Goal: Check status: Check status

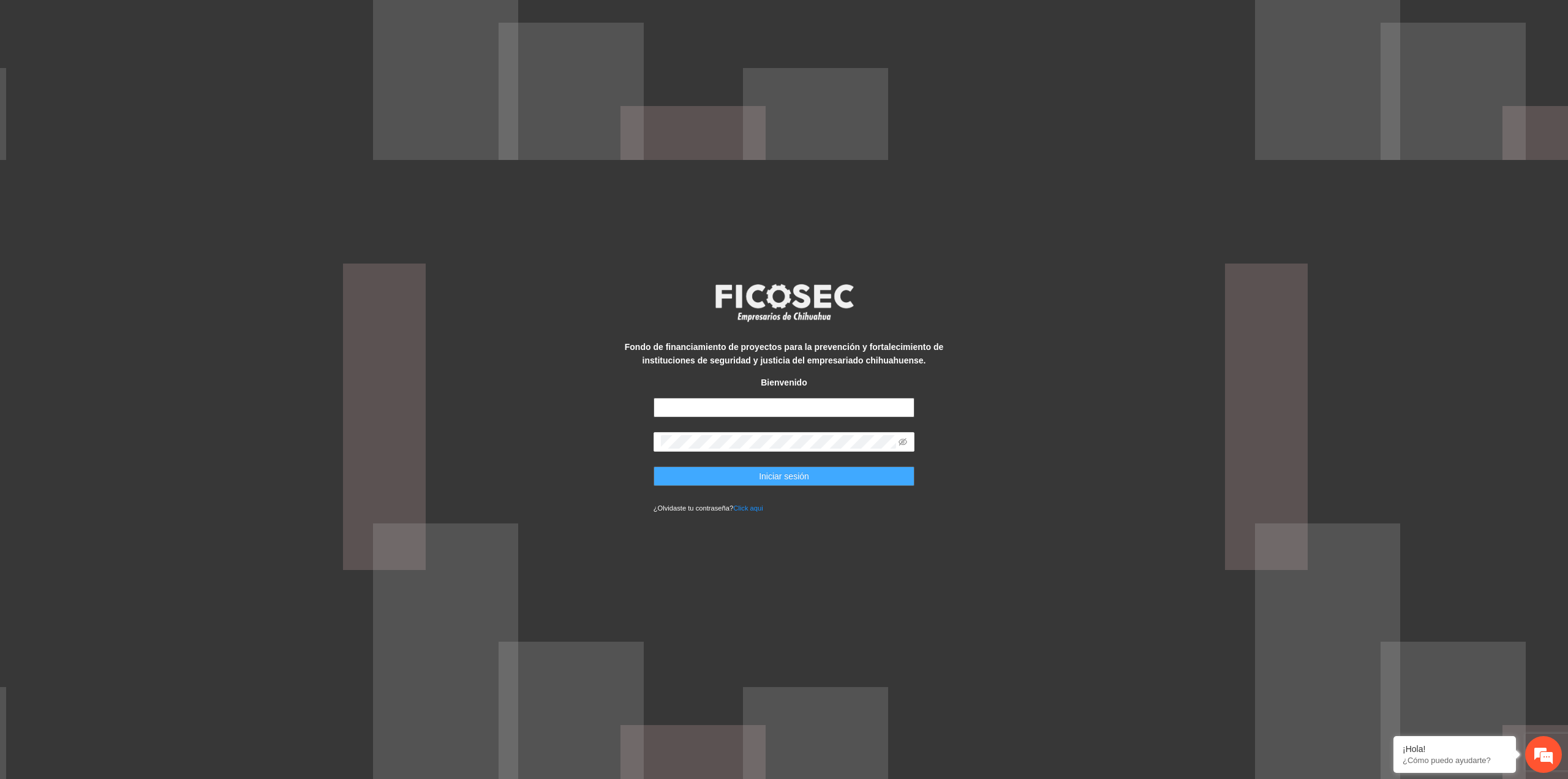
type input "**********"
click at [775, 479] on span "Iniciar sesión" at bounding box center [784, 476] width 50 height 14
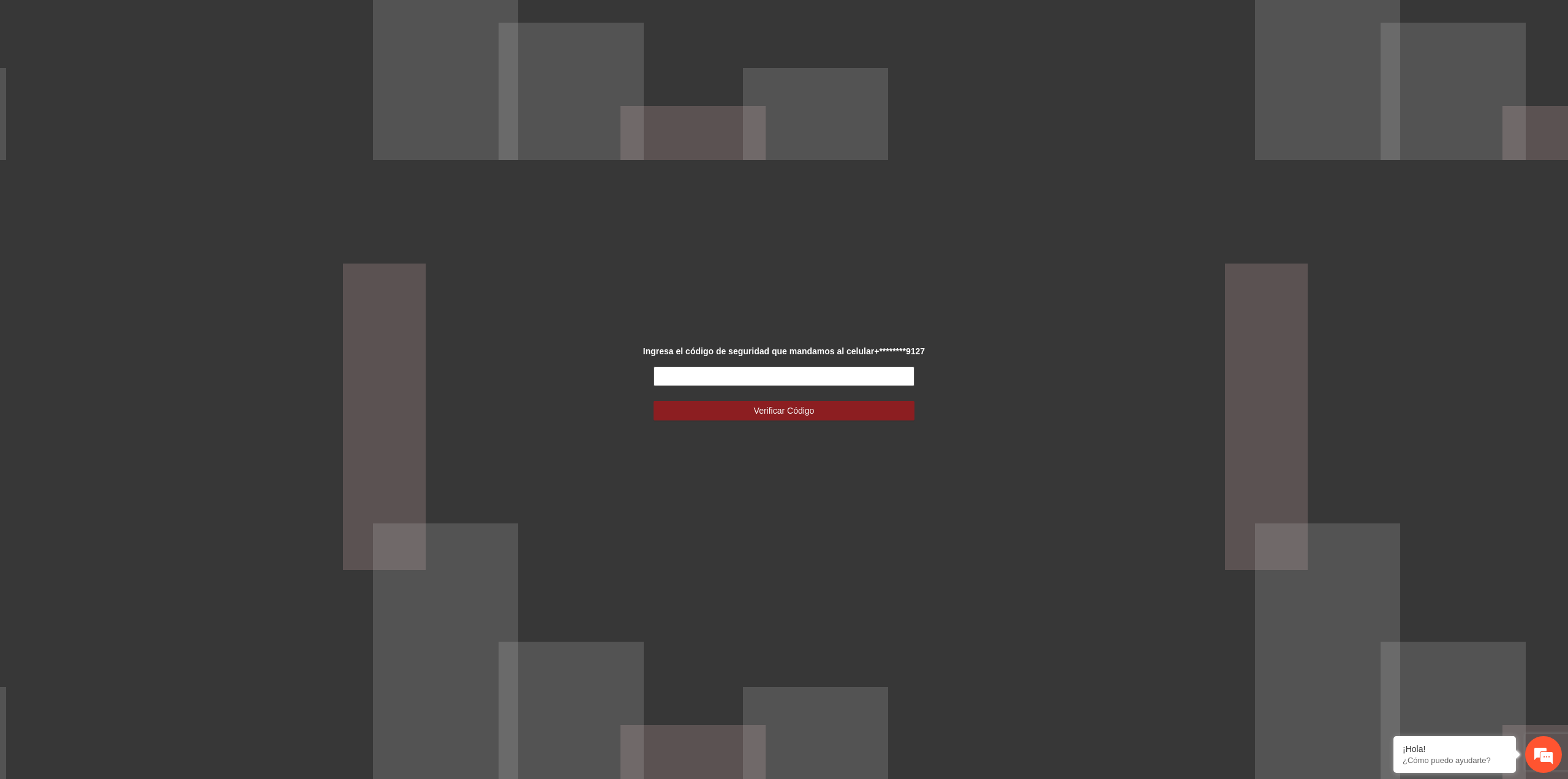
click at [739, 379] on input "text" at bounding box center [785, 377] width 262 height 20
type input "******"
click at [654, 401] on button "Verificar Código" at bounding box center [785, 411] width 262 height 20
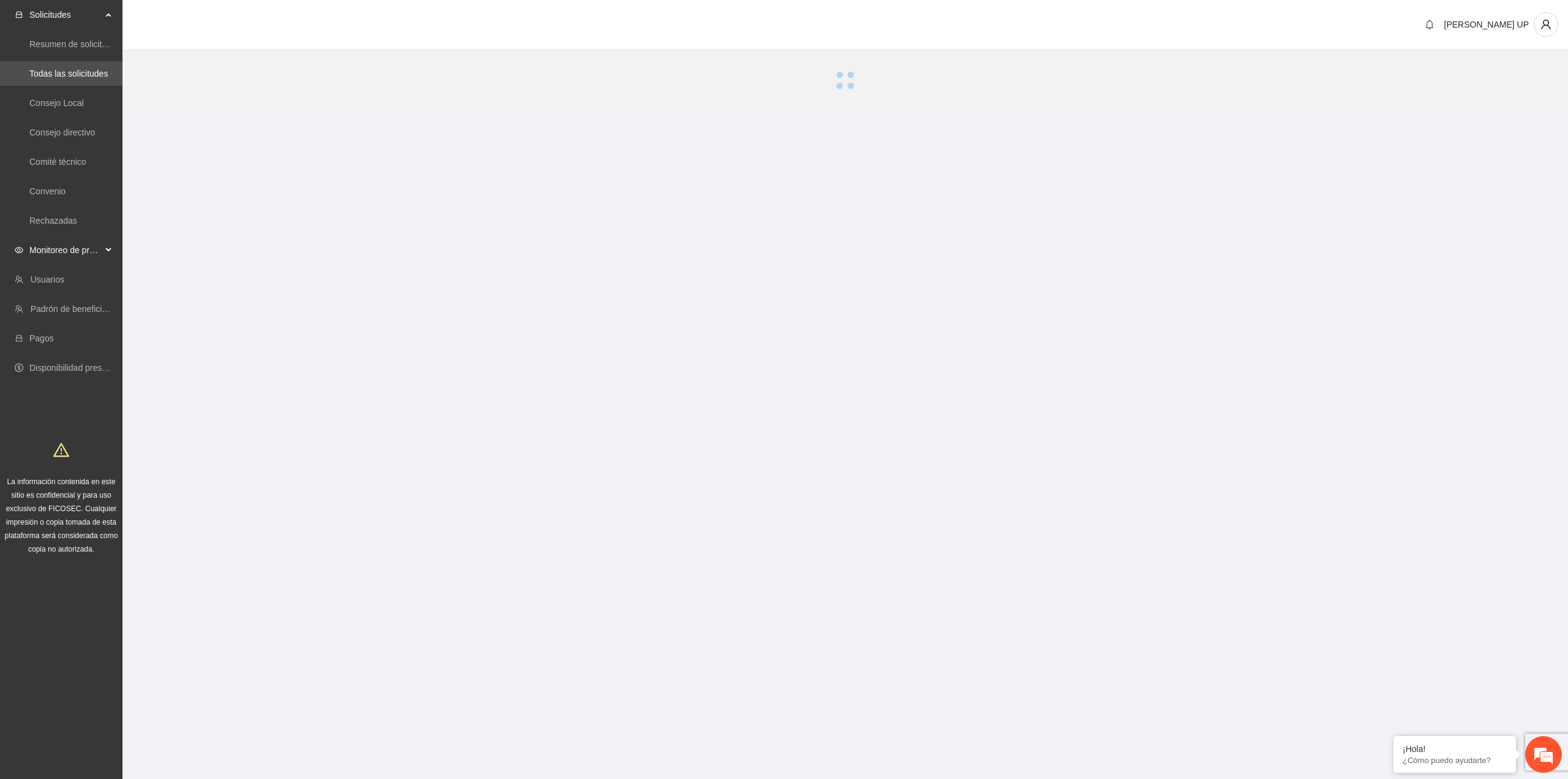
click at [45, 248] on span "Monitoreo de proyectos" at bounding box center [65, 249] width 72 height 25
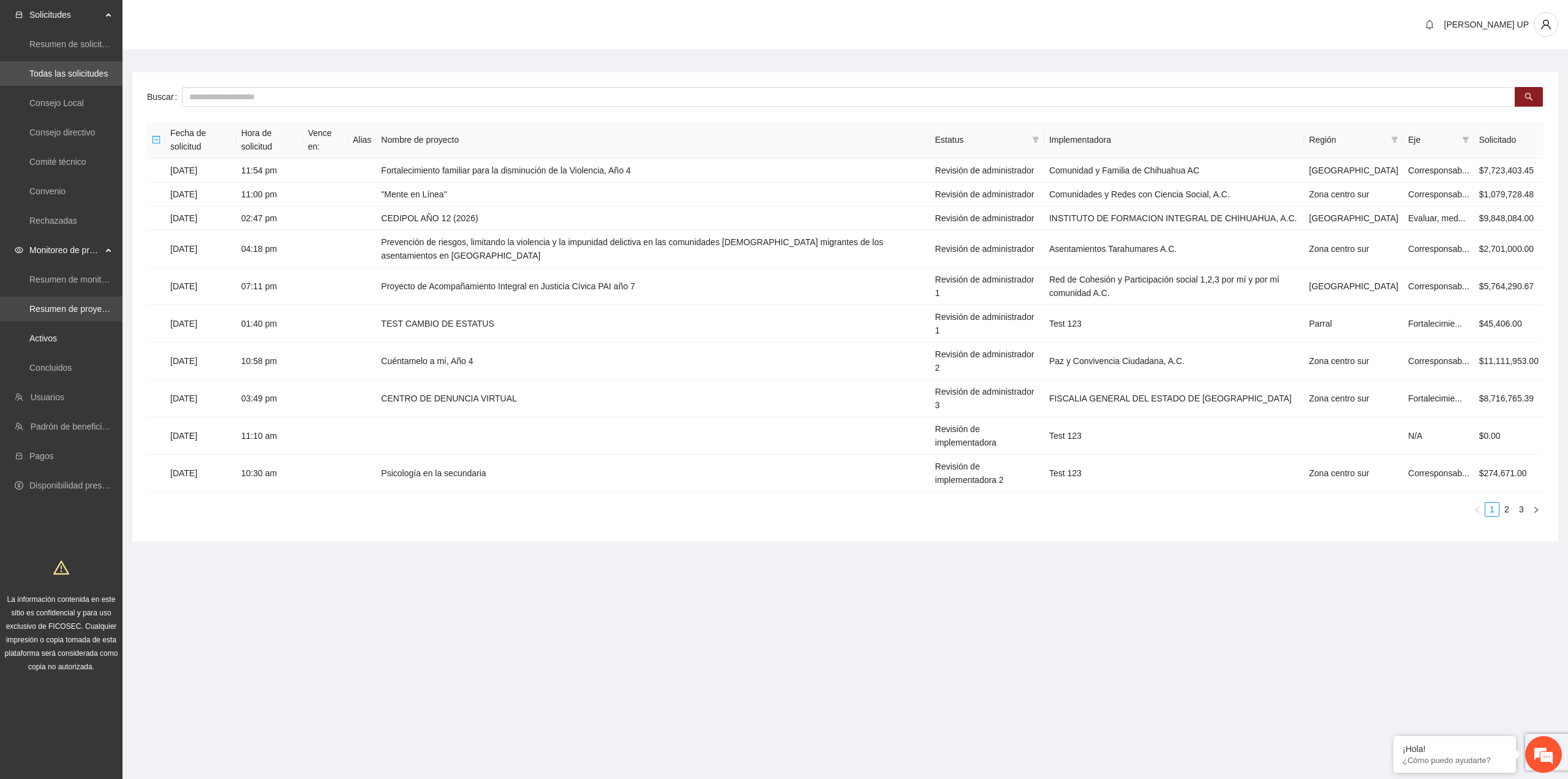
drag, startPoint x: 62, startPoint y: 344, endPoint x: 68, endPoint y: 317, distance: 27.7
click at [57, 343] on link "Activos" at bounding box center [43, 338] width 27 height 10
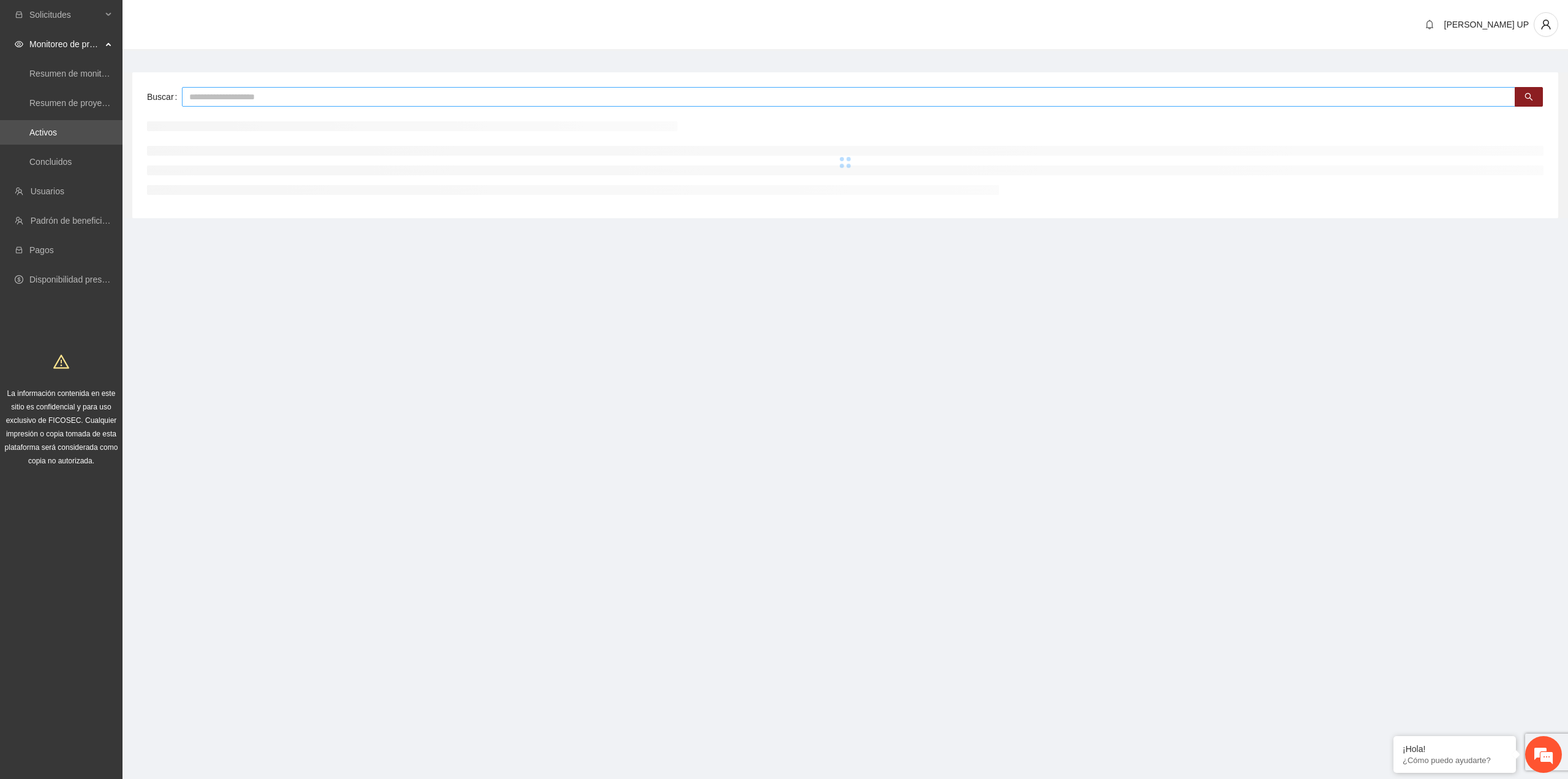
click at [255, 105] on input "text" at bounding box center [849, 97] width 1333 height 20
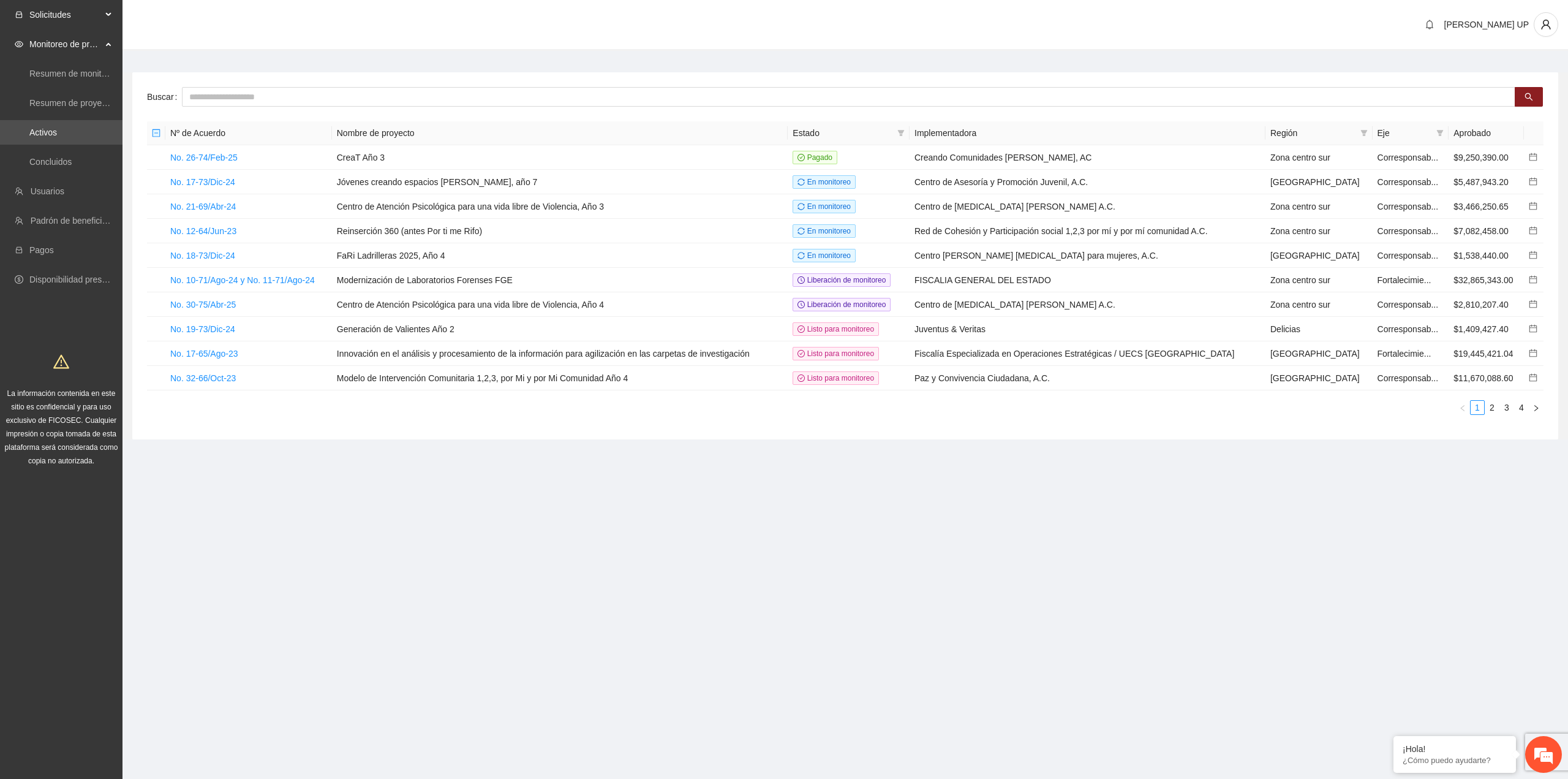
click at [47, 19] on span "Solicitudes" at bounding box center [65, 15] width 72 height 25
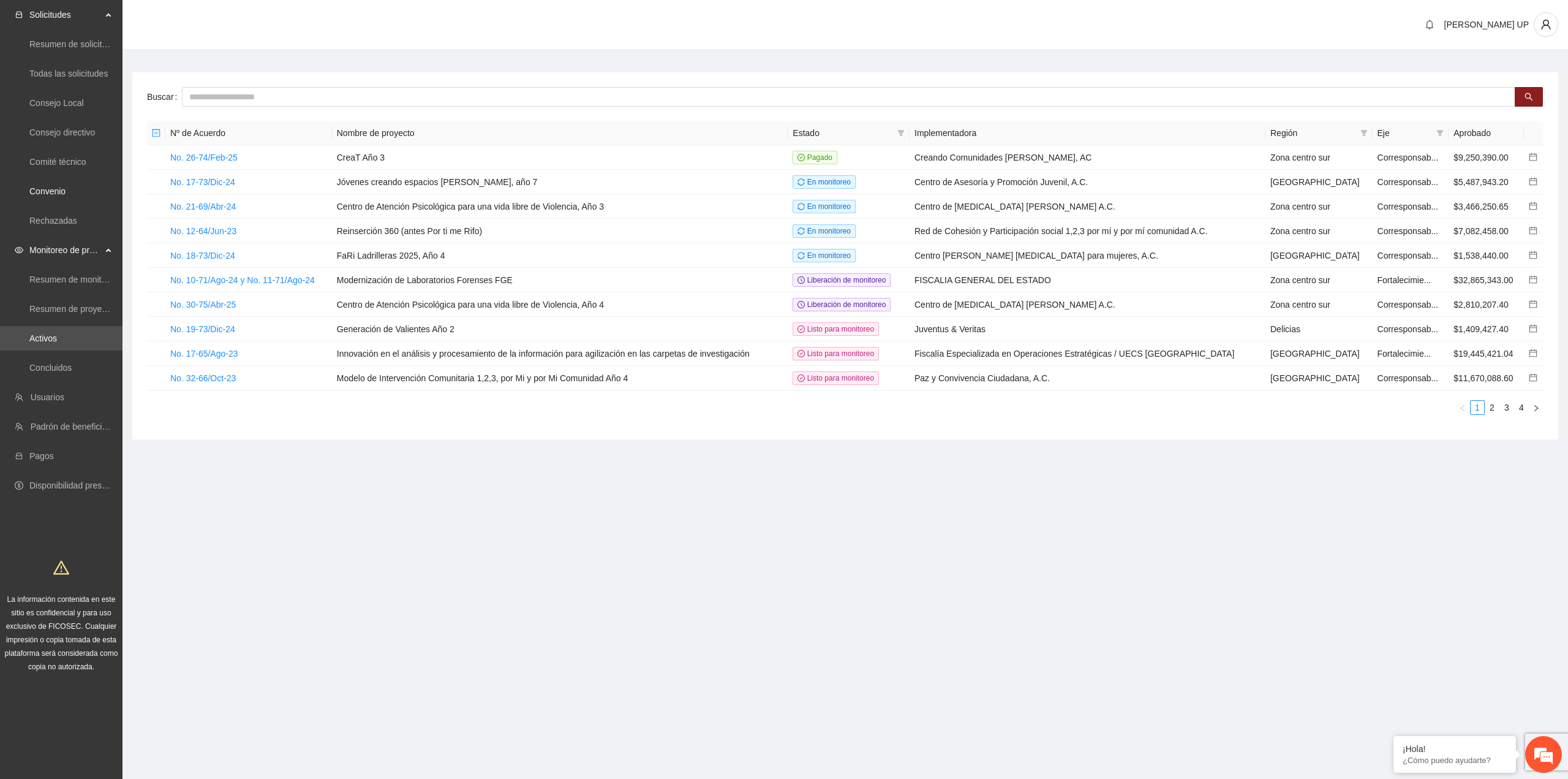
drag, startPoint x: 95, startPoint y: 182, endPoint x: 222, endPoint y: 113, distance: 144.5
click at [65, 187] on link "Convenio" at bounding box center [47, 191] width 36 height 10
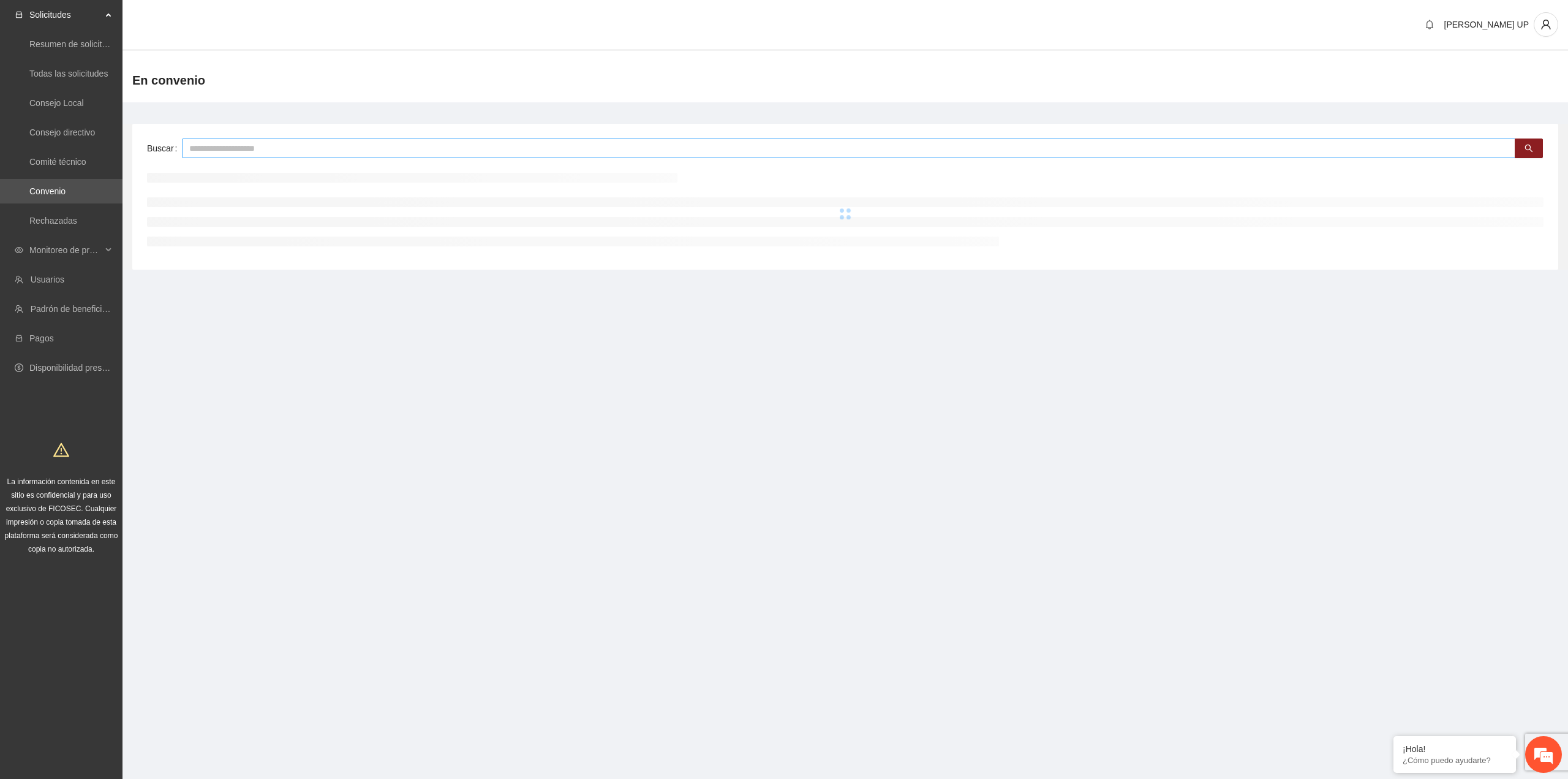
click at [234, 141] on input "text" at bounding box center [849, 148] width 1333 height 20
type input "*******"
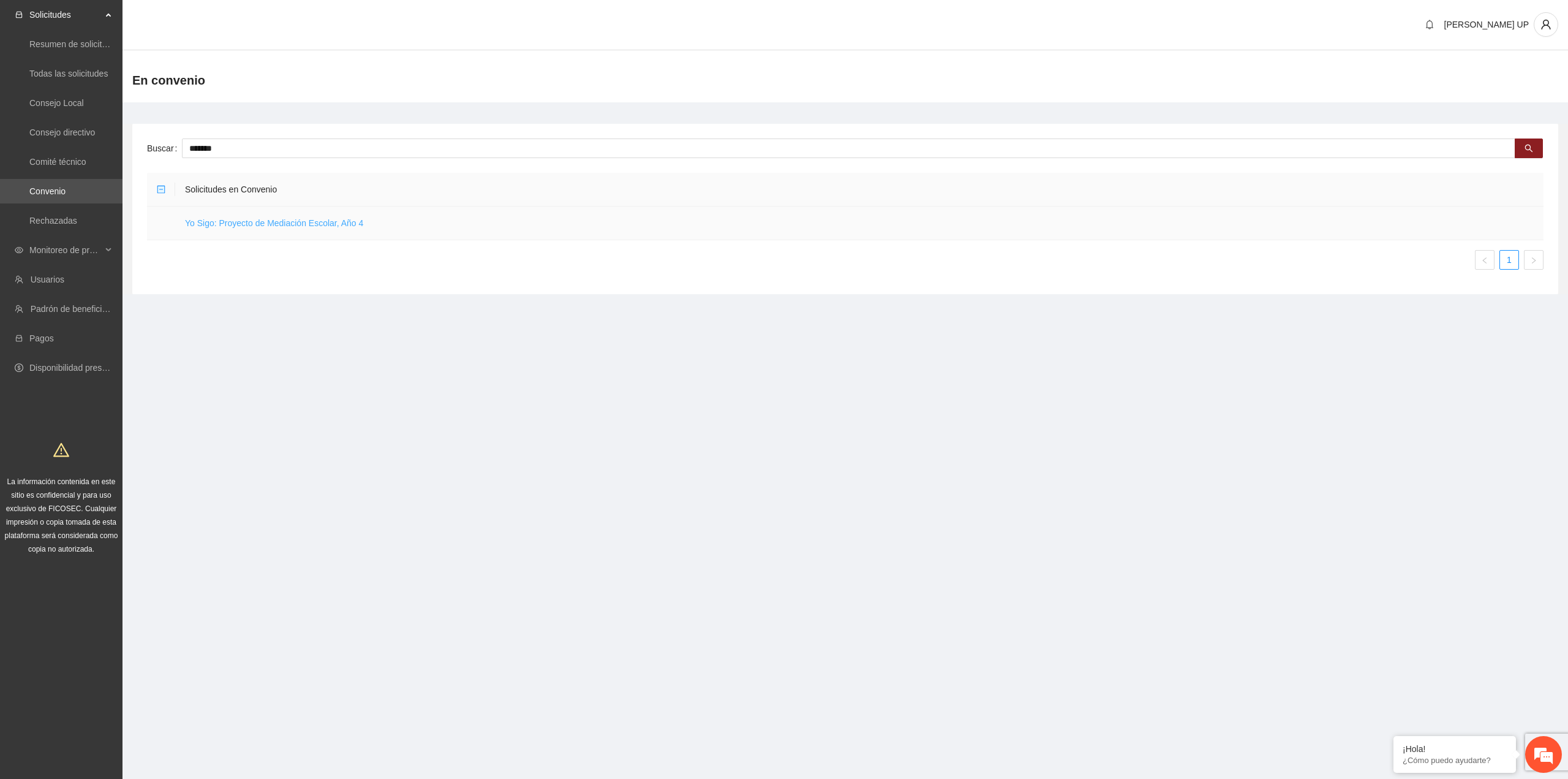
click at [242, 225] on link "Yo Sigo: Proyecto de Mediación Escolar, Año 4" at bounding box center [274, 223] width 178 height 10
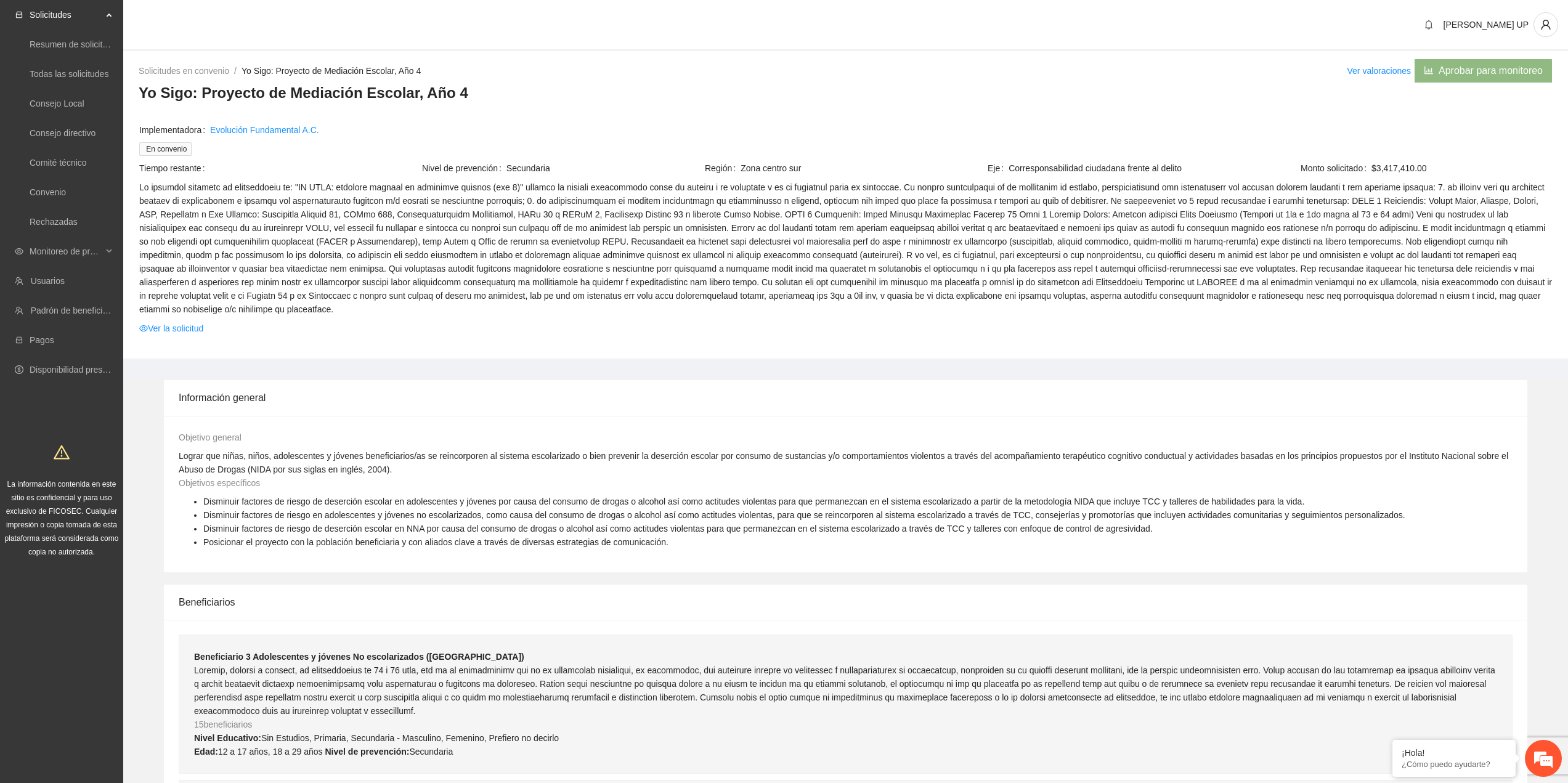
click at [76, 178] on ul "Resumen de solicitudes por aprobar Todas las solicitudes Consejo Local Consejo …" at bounding box center [61, 133] width 124 height 207
click at [66, 188] on link "Convenio" at bounding box center [48, 192] width 37 height 10
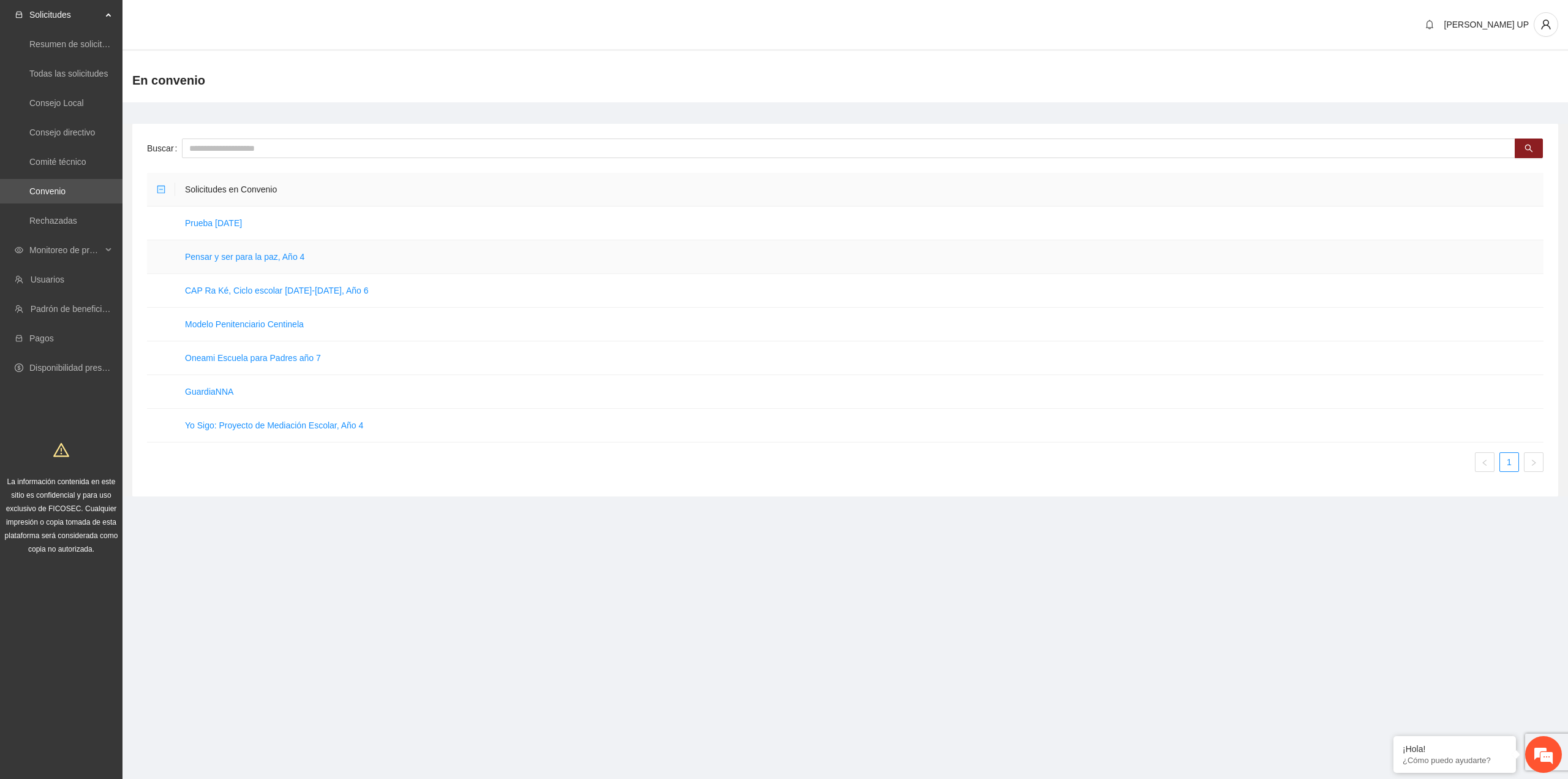
click at [236, 250] on td "Pensar y ser para la paz, Año 4" at bounding box center [859, 257] width 1369 height 34
click at [236, 261] on link "Pensar y ser para la paz, Año 4" at bounding box center [244, 257] width 119 height 10
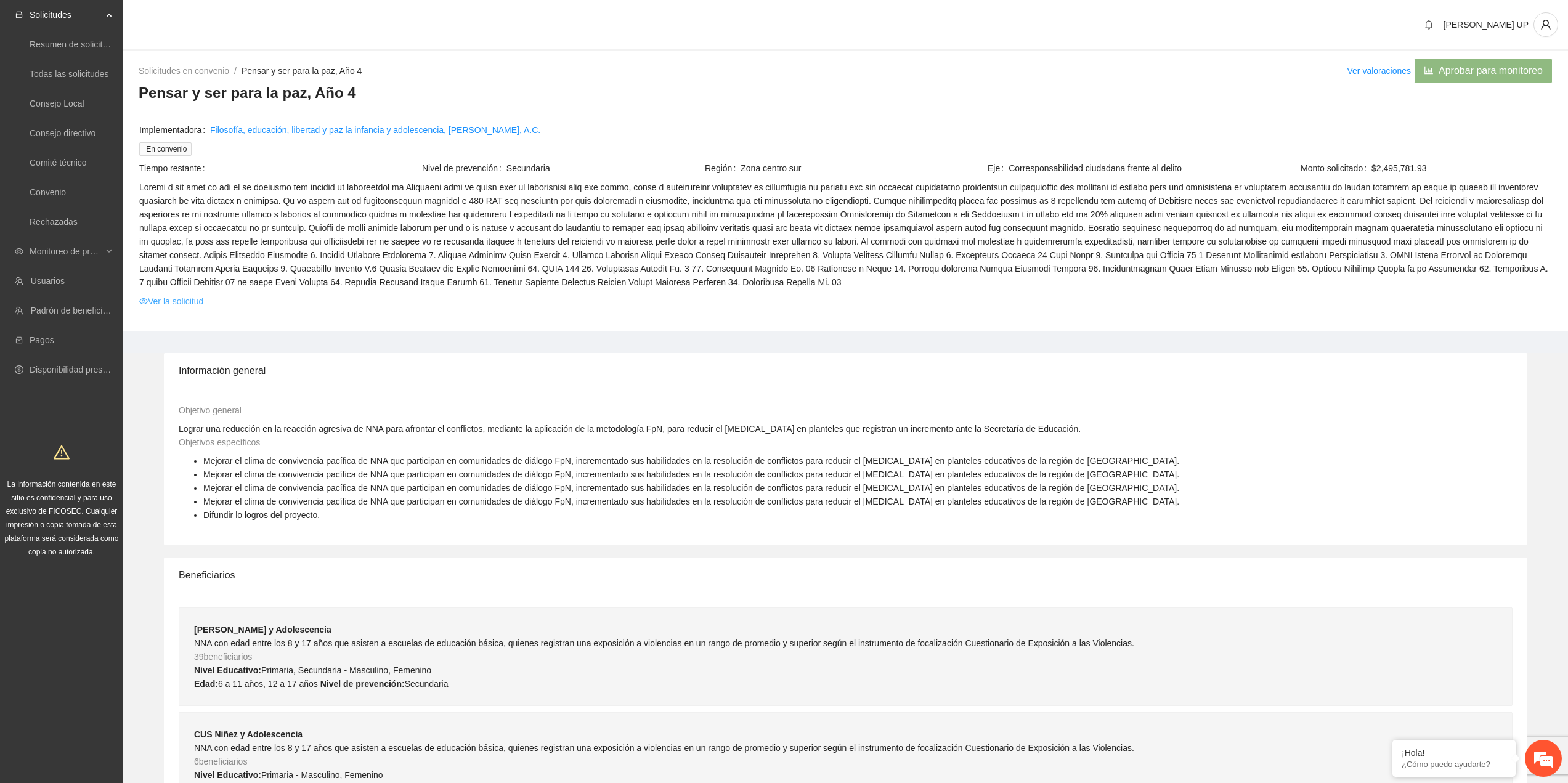
click at [192, 302] on link "Ver la solicitud" at bounding box center [171, 301] width 64 height 14
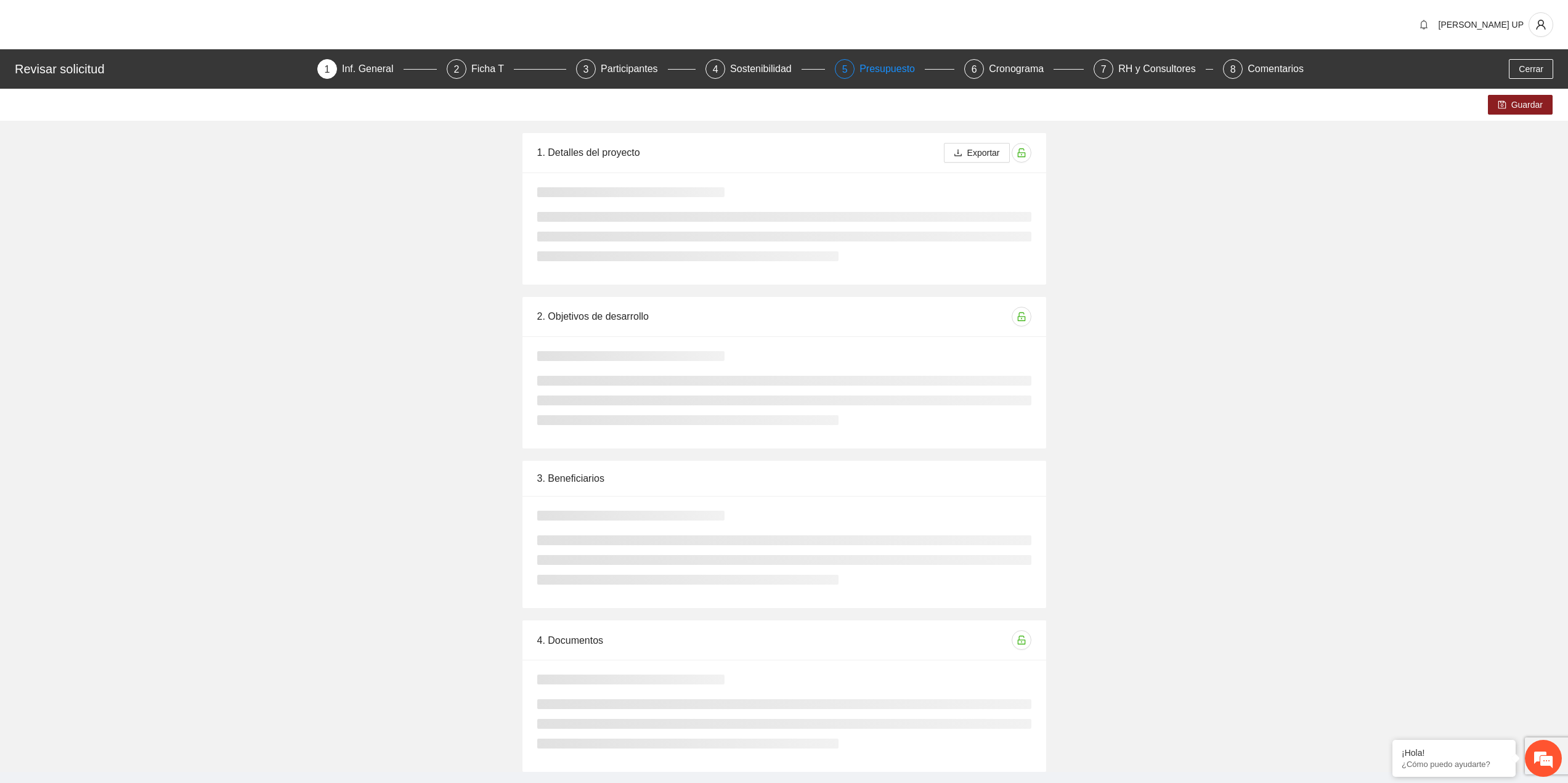
click at [868, 76] on div "Presupuesto" at bounding box center [892, 70] width 65 height 20
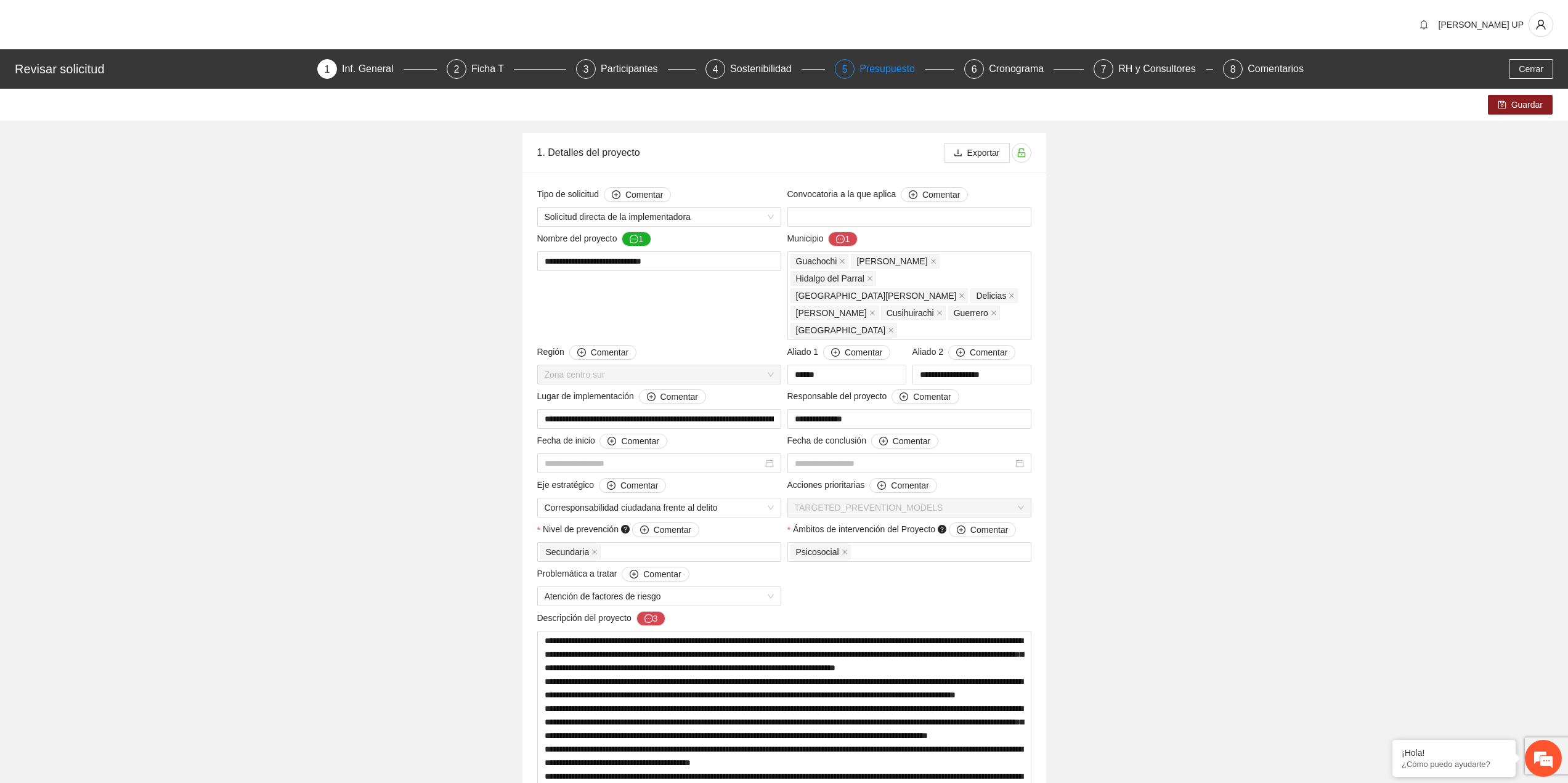
type input "**********"
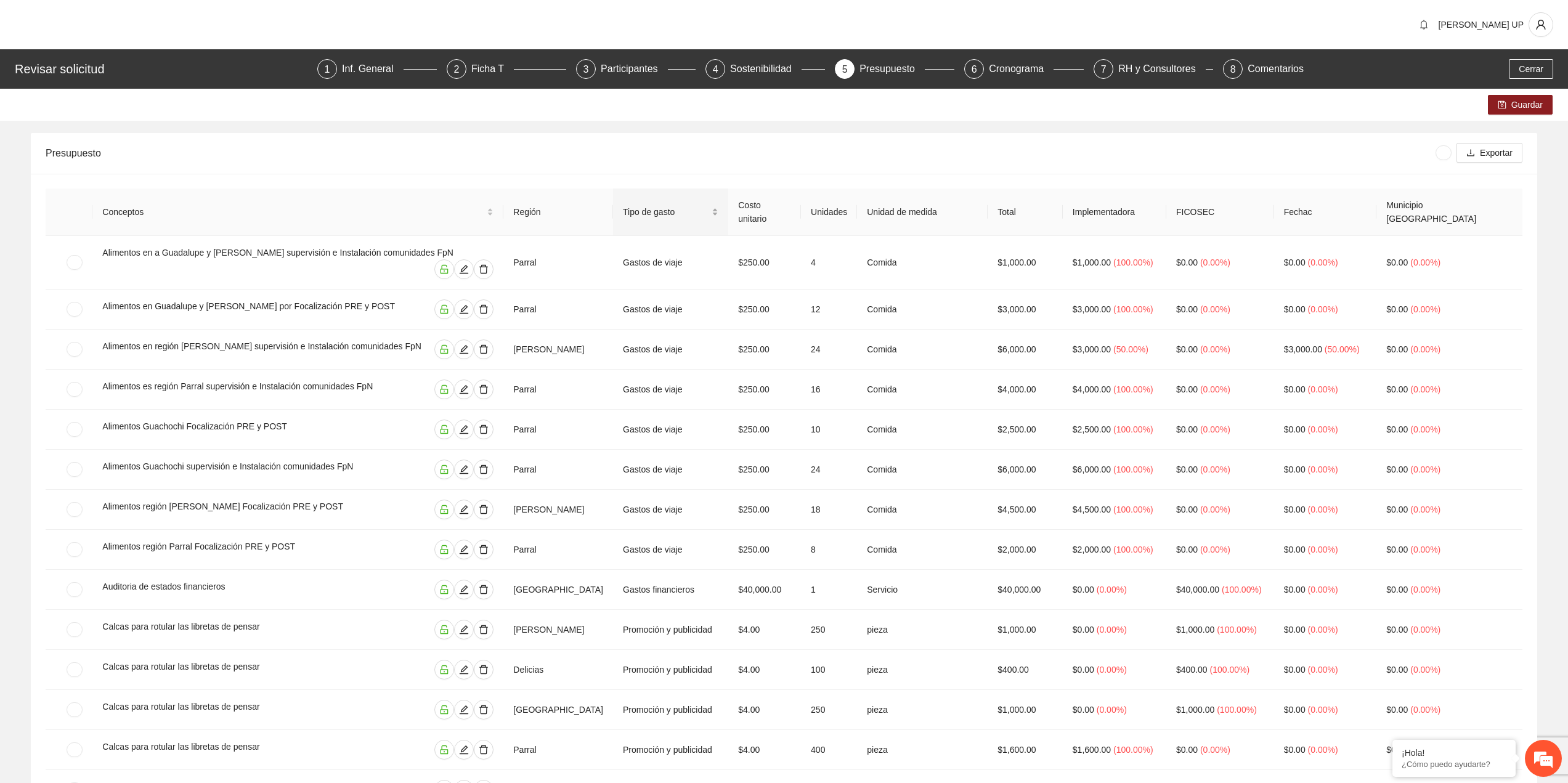
click at [649, 209] on span "Tipo de gasto" at bounding box center [666, 211] width 86 height 14
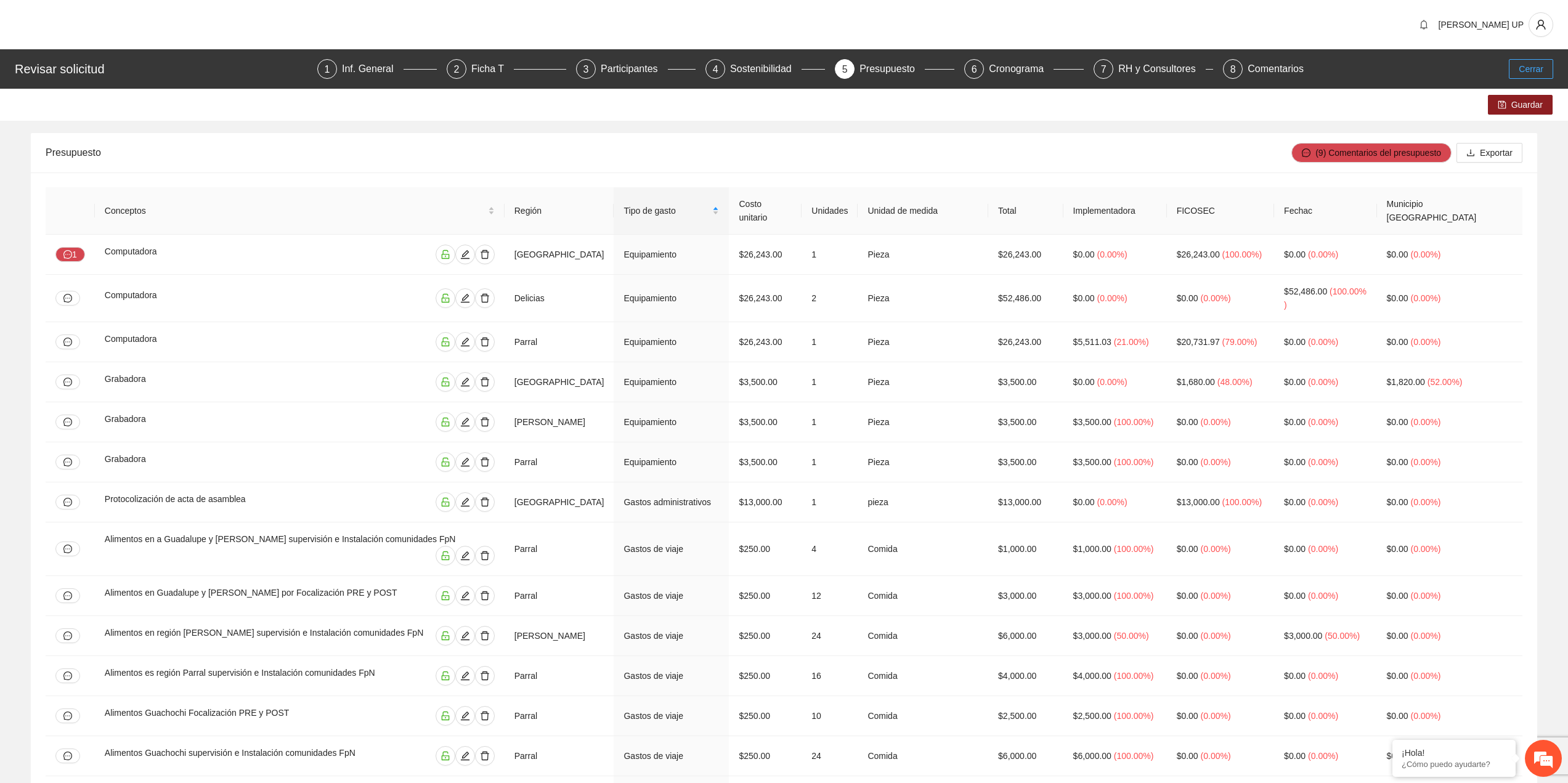
click at [1523, 61] on button "Cerrar" at bounding box center [1531, 70] width 44 height 20
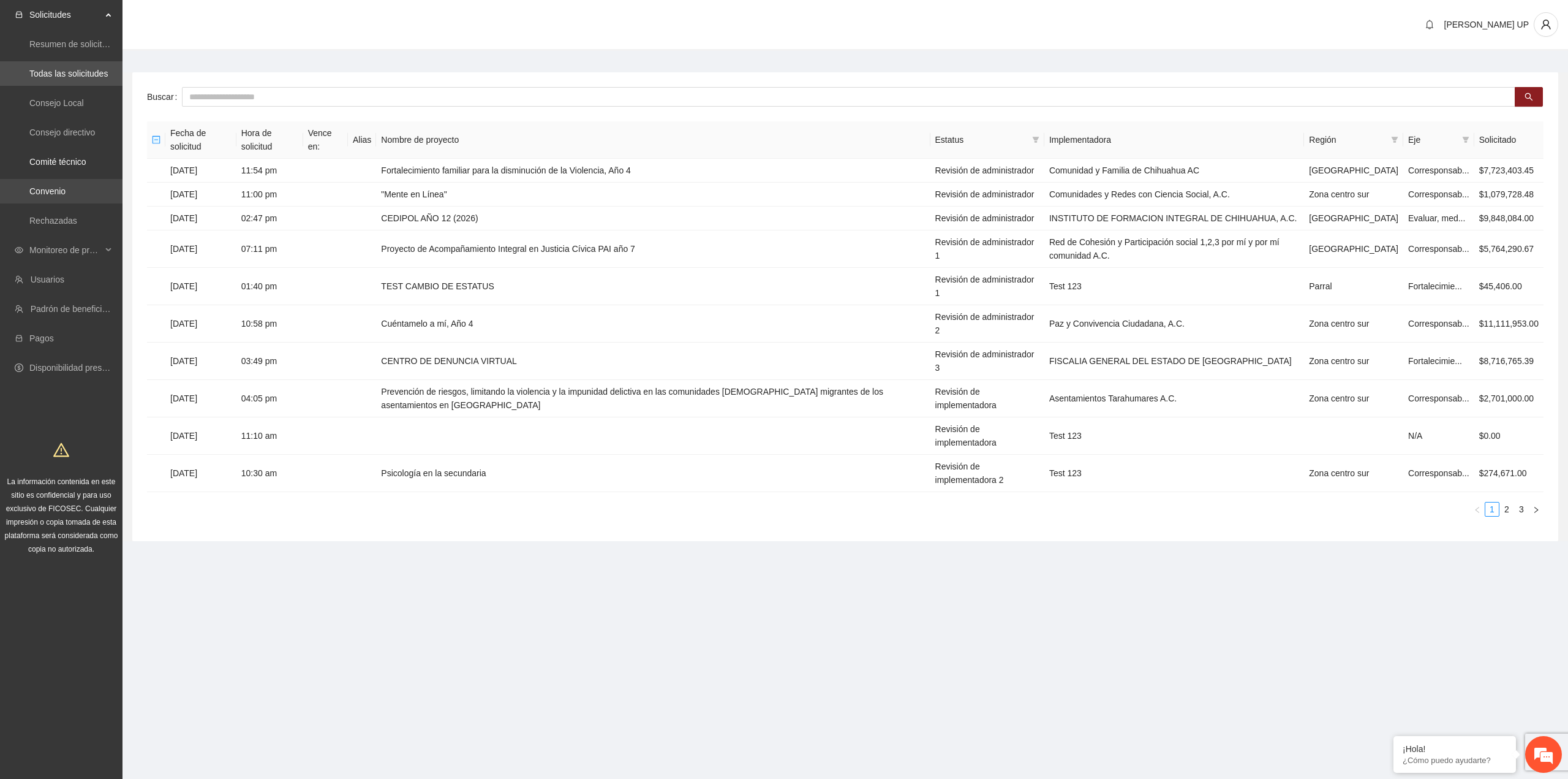
click at [62, 187] on link "Convenio" at bounding box center [47, 191] width 36 height 10
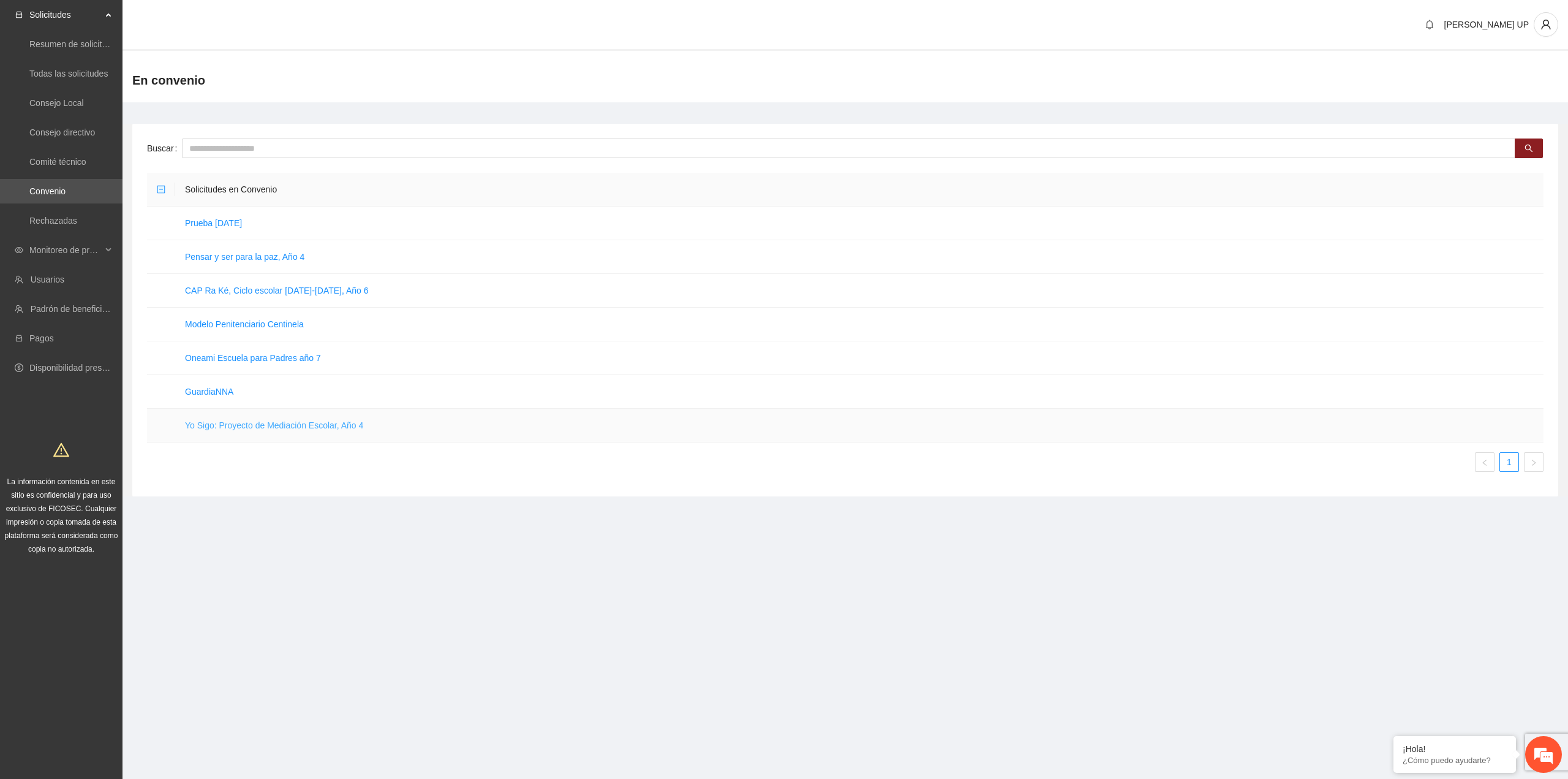
click at [246, 424] on link "Yo Sigo: Proyecto de Mediación Escolar, Año 4" at bounding box center [274, 425] width 178 height 10
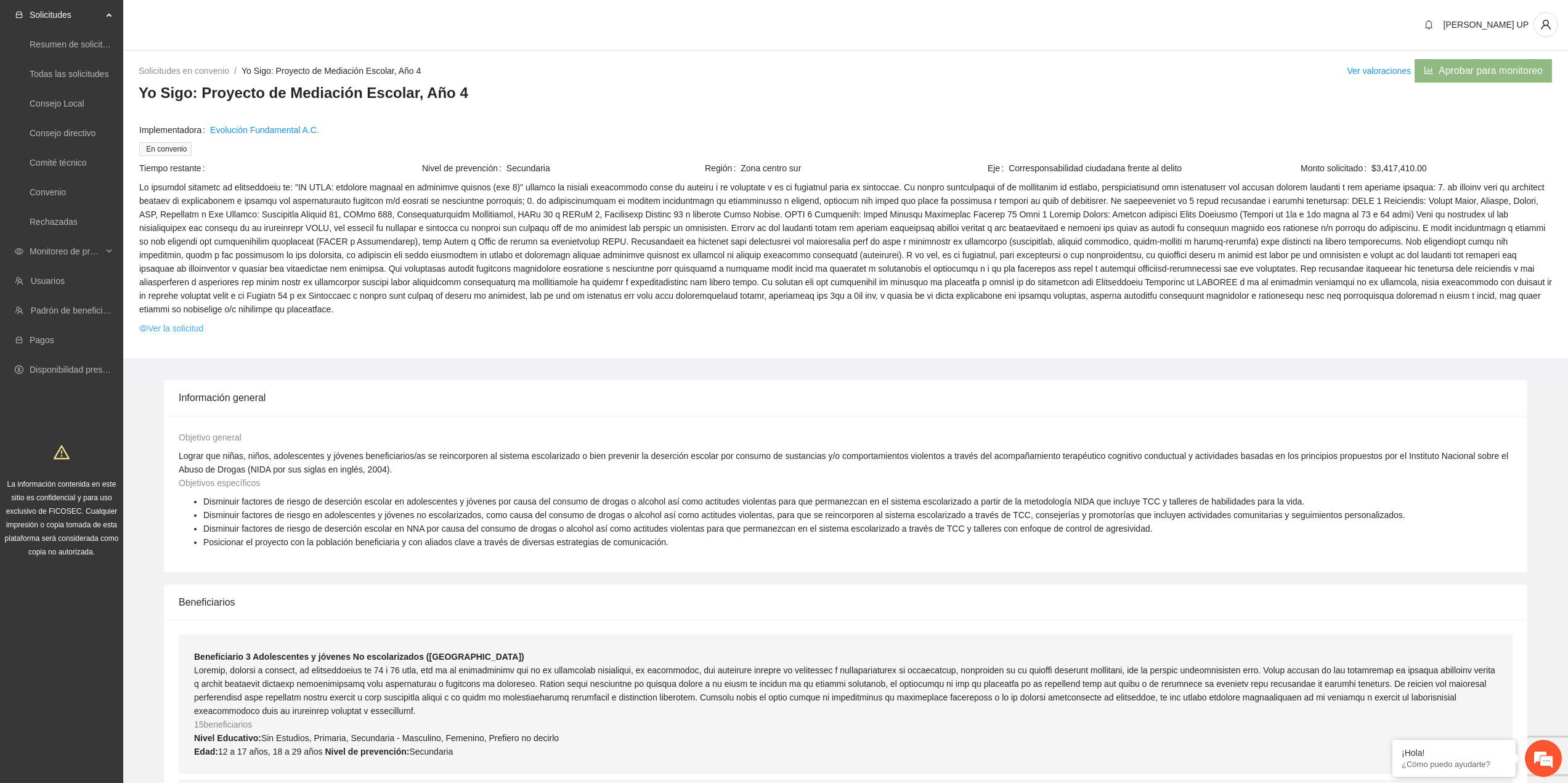
click at [188, 322] on link "Ver la solicitud" at bounding box center [171, 328] width 64 height 14
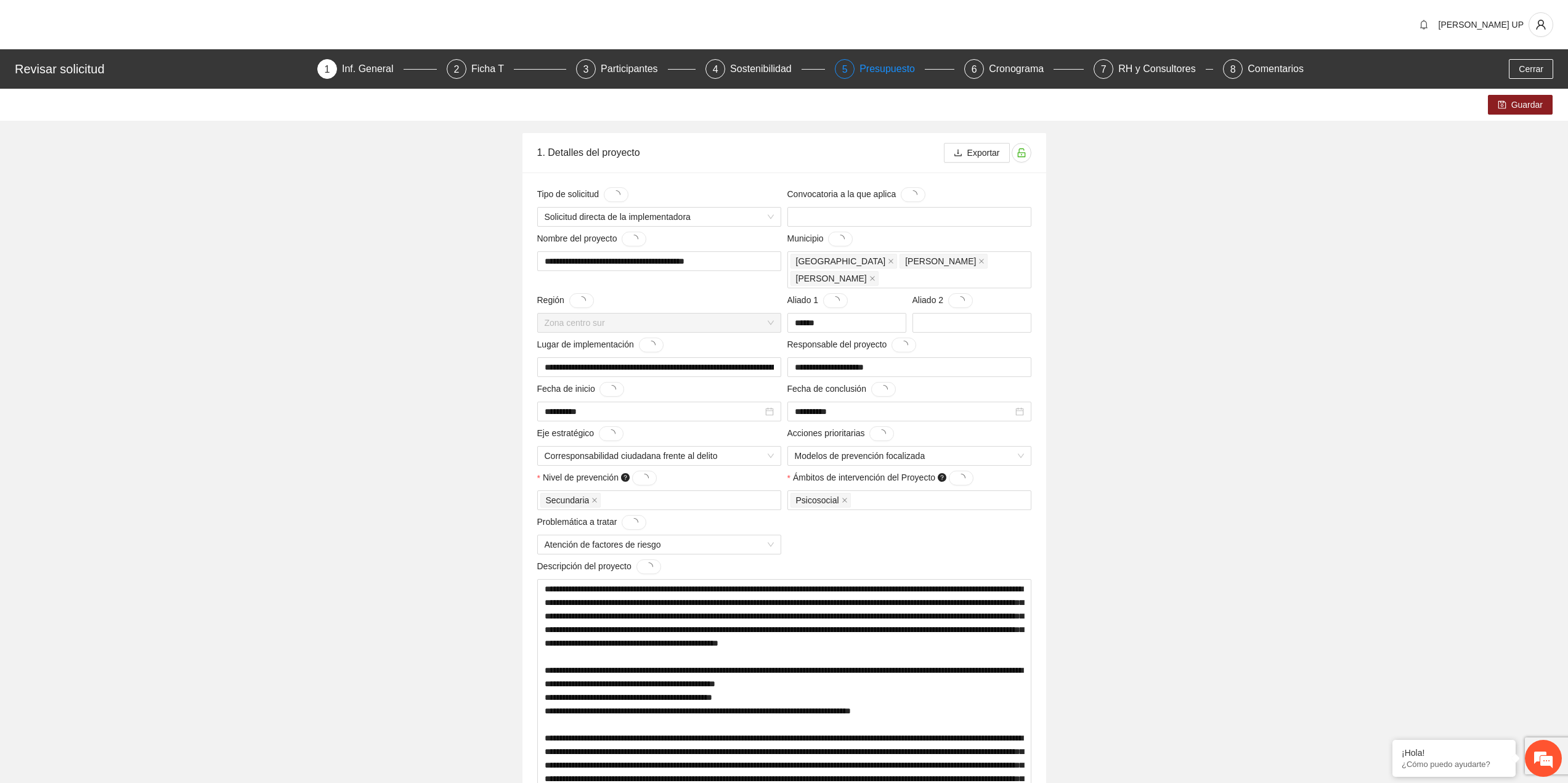
click at [885, 69] on div "Presupuesto" at bounding box center [892, 70] width 65 height 20
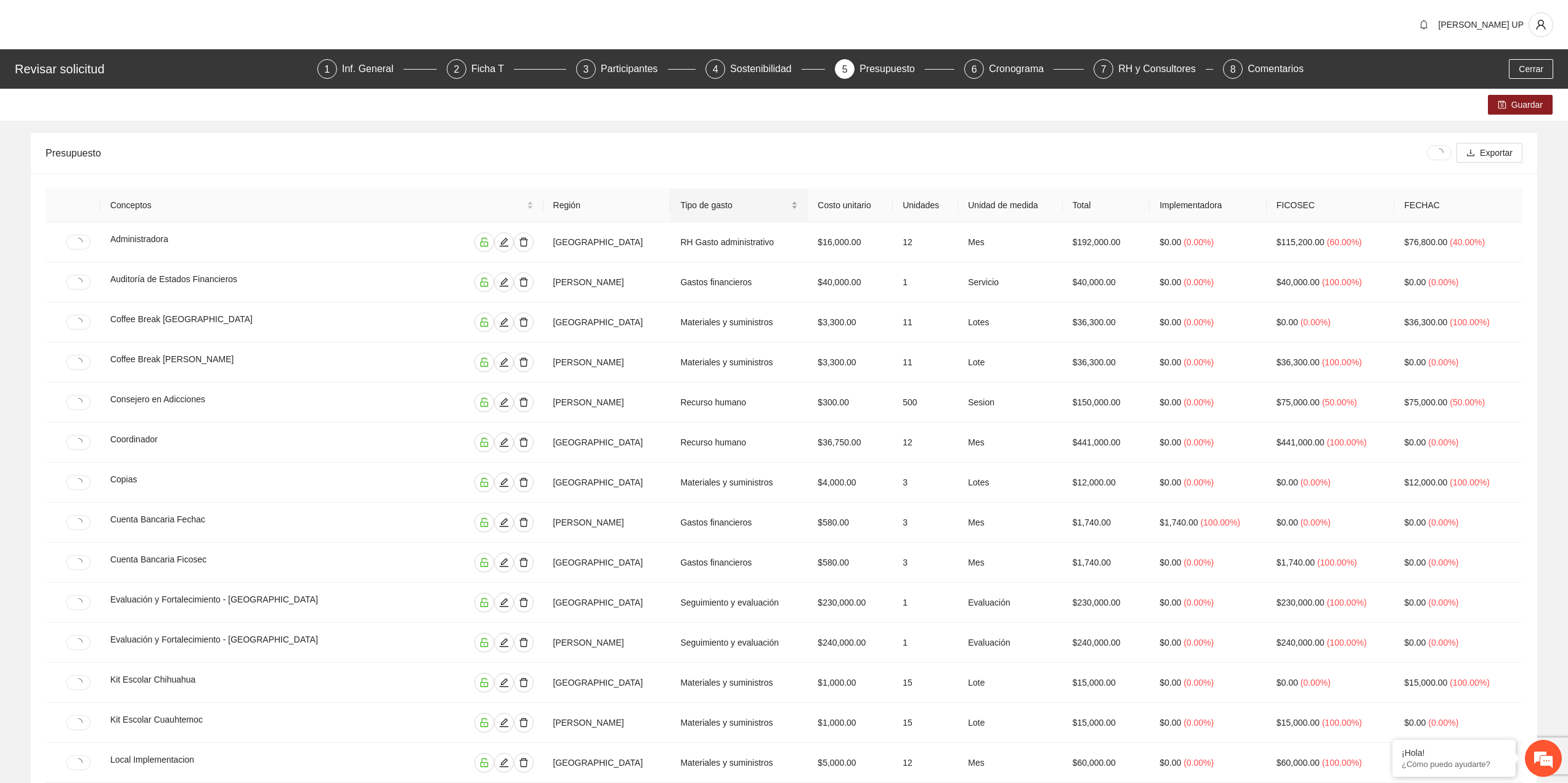
click at [683, 209] on span "Tipo de gasto" at bounding box center [735, 205] width 109 height 14
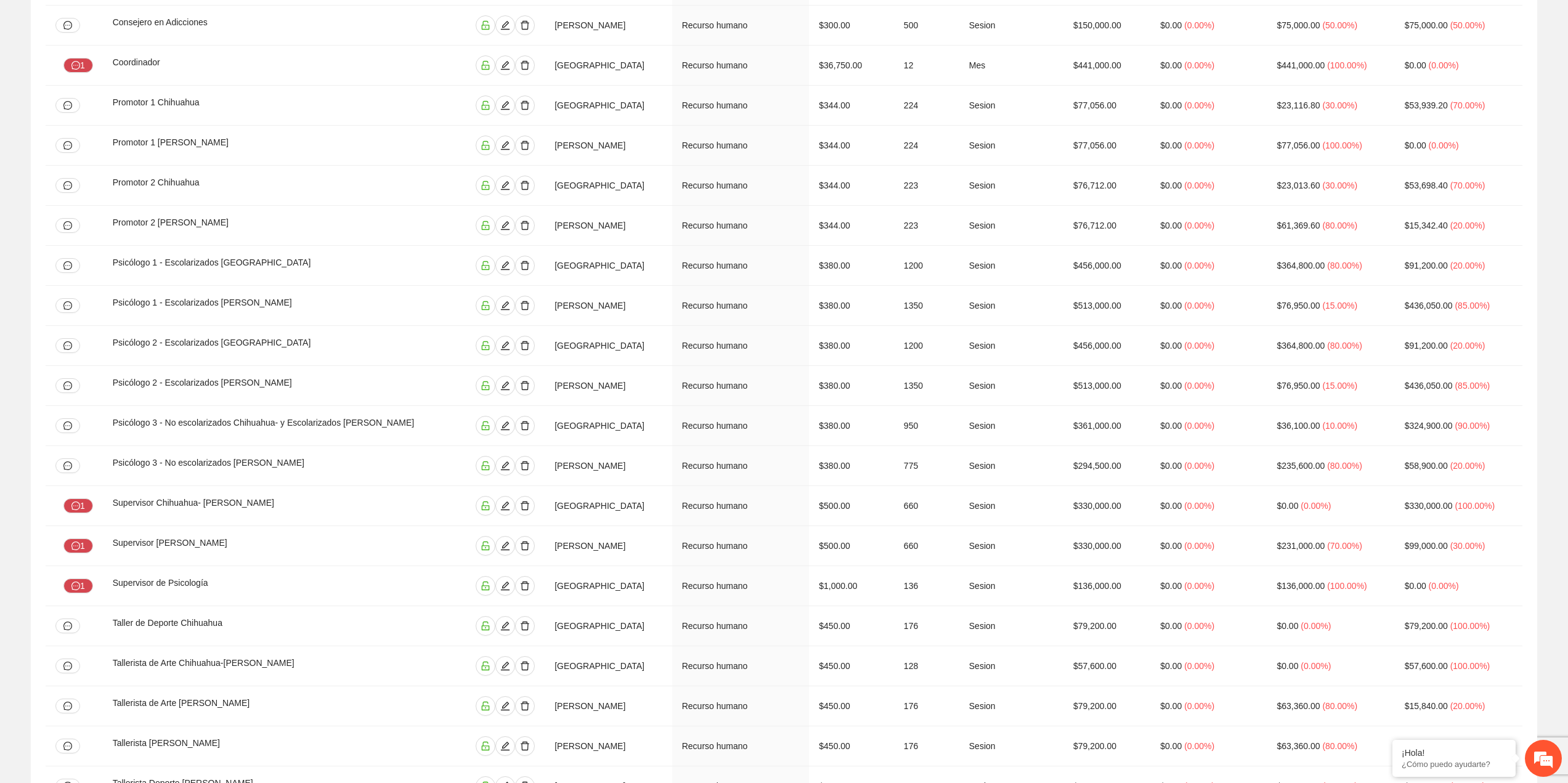
scroll to position [1969, 0]
